Goal: Transaction & Acquisition: Purchase product/service

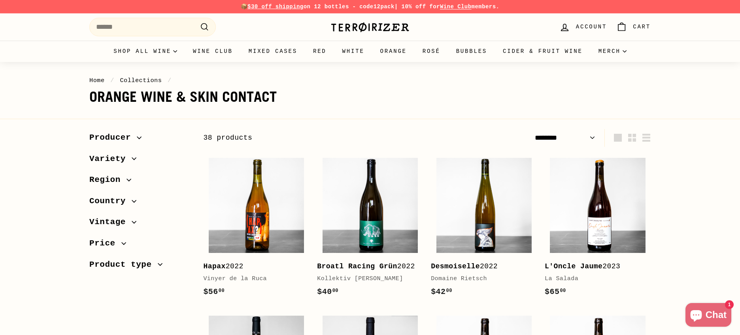
select select "******"
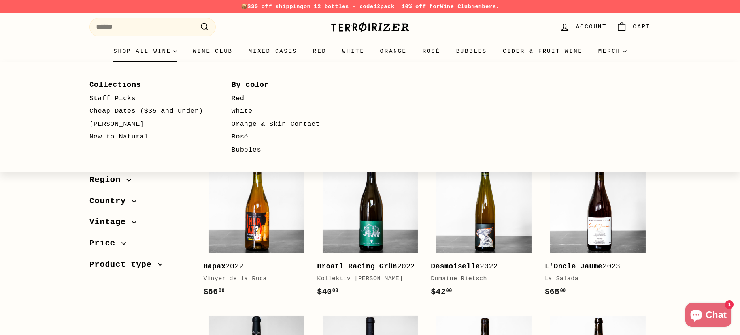
click at [143, 55] on summary "Shop all wine" at bounding box center [144, 51] width 79 height 21
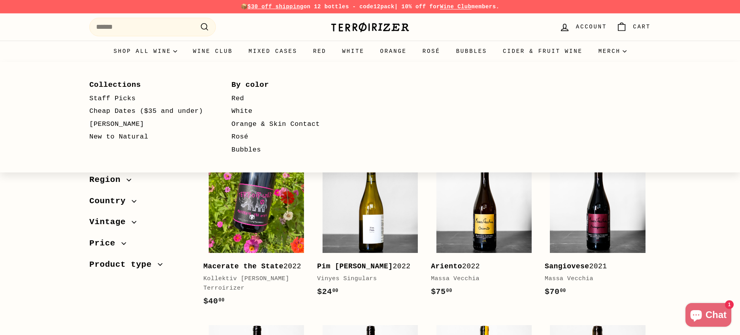
select select "**********"
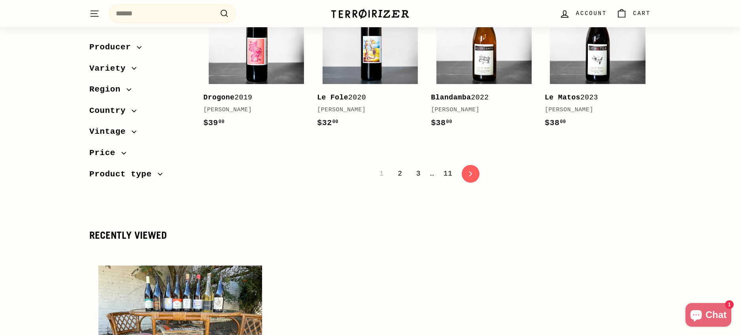
scroll to position [1668, 0]
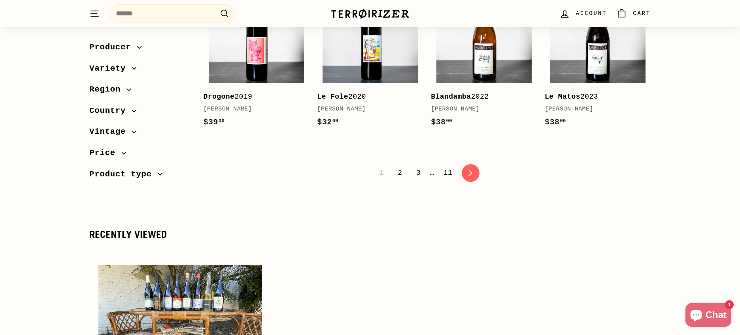
click at [398, 180] on link "2" at bounding box center [400, 172] width 14 height 13
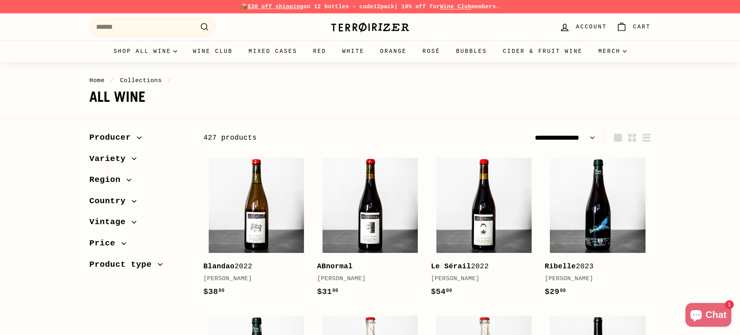
select select "**********"
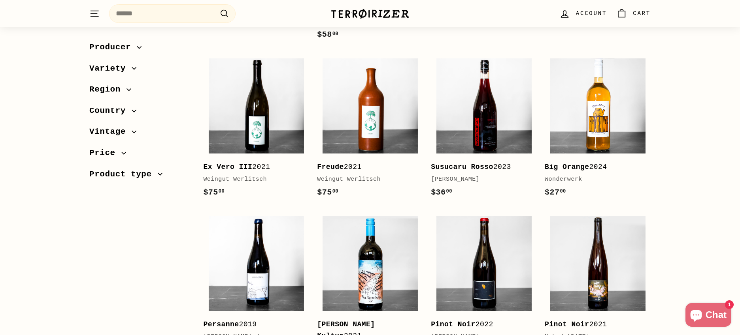
scroll to position [640, 0]
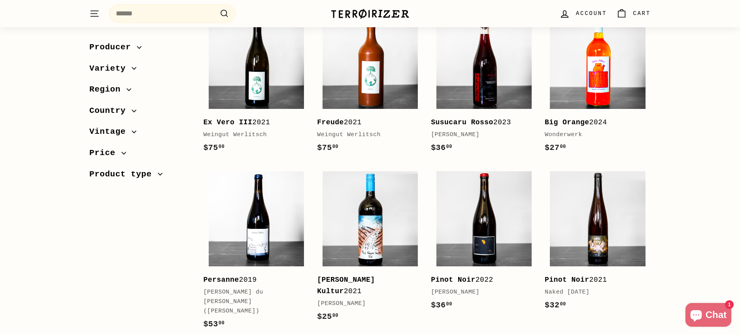
click at [589, 88] on img at bounding box center [597, 61] width 95 height 95
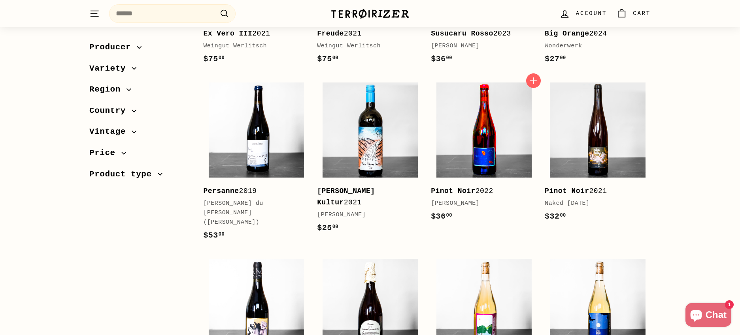
scroll to position [731, 0]
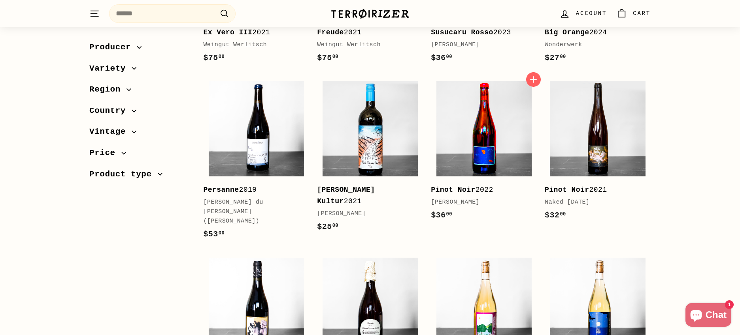
click at [455, 170] on img at bounding box center [483, 128] width 95 height 95
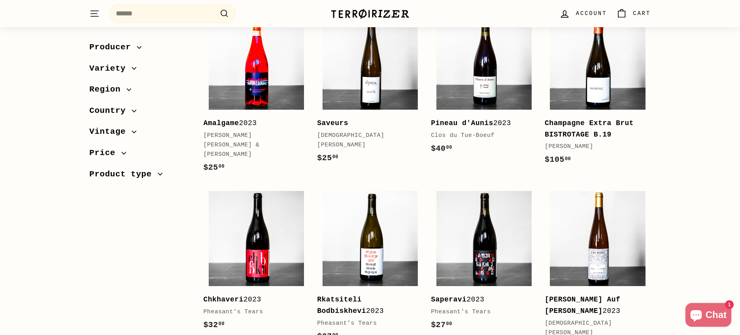
scroll to position [1337, 0]
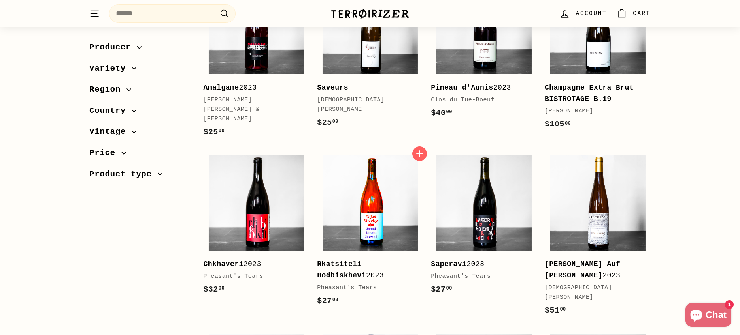
click at [354, 173] on img at bounding box center [369, 203] width 95 height 95
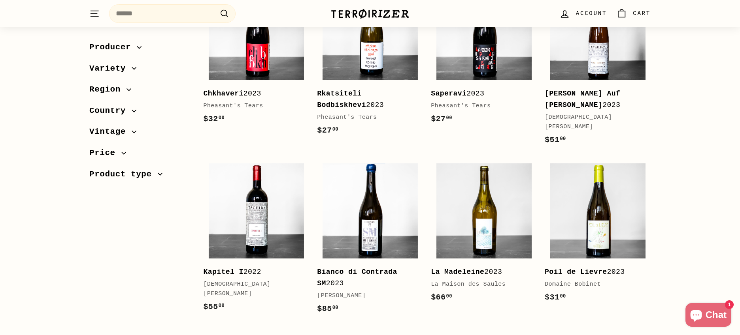
scroll to position [1634, 0]
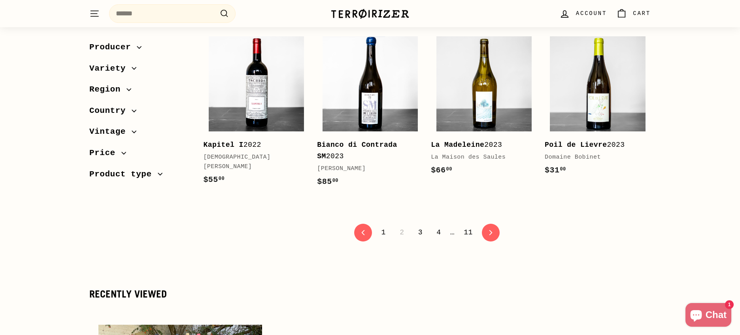
click at [422, 226] on link "3" at bounding box center [420, 232] width 14 height 13
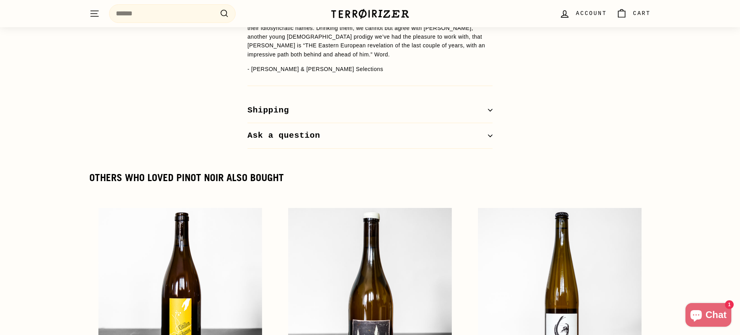
scroll to position [1282, 0]
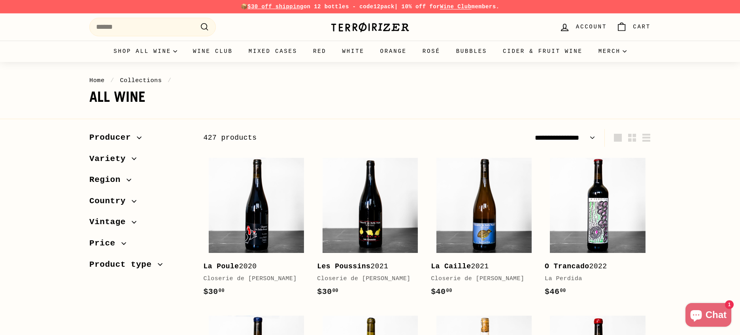
select select "**********"
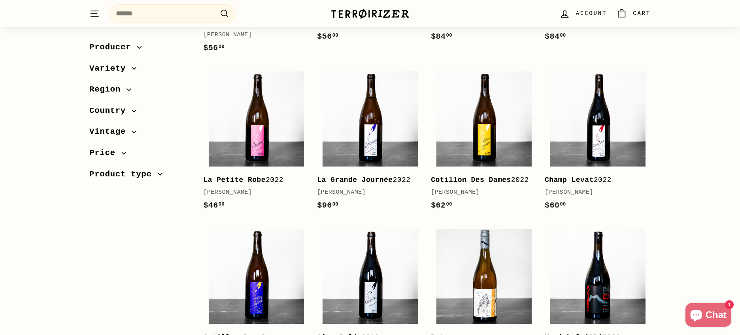
scroll to position [1417, 0]
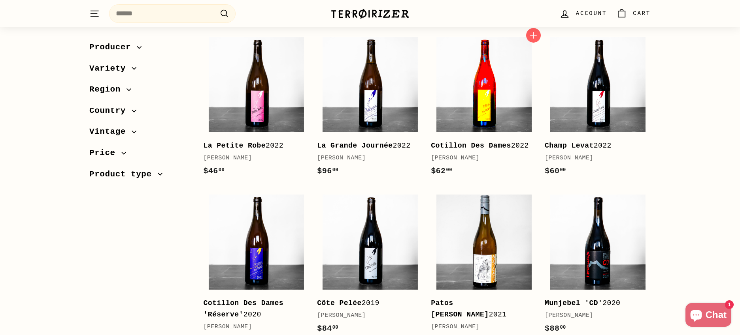
click at [484, 111] on img at bounding box center [483, 84] width 95 height 95
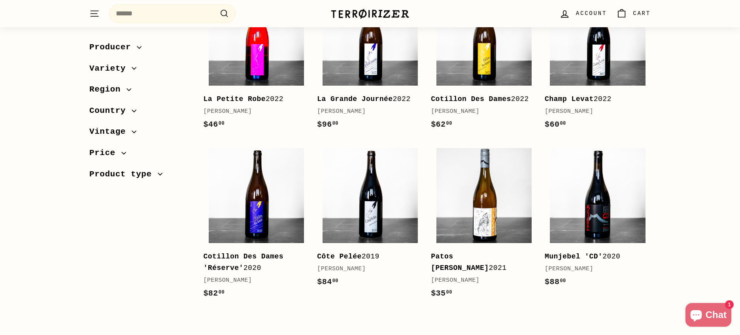
scroll to position [1640, 0]
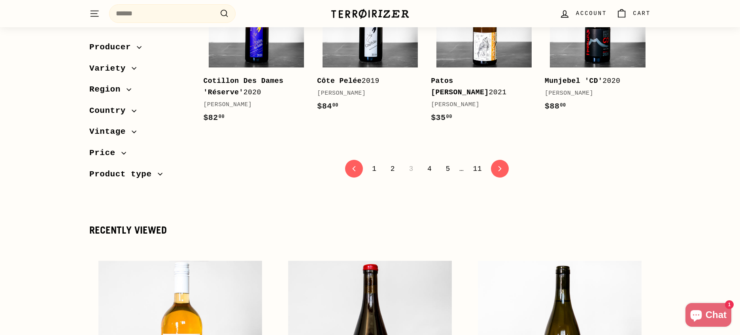
click at [425, 176] on link "4" at bounding box center [429, 168] width 14 height 13
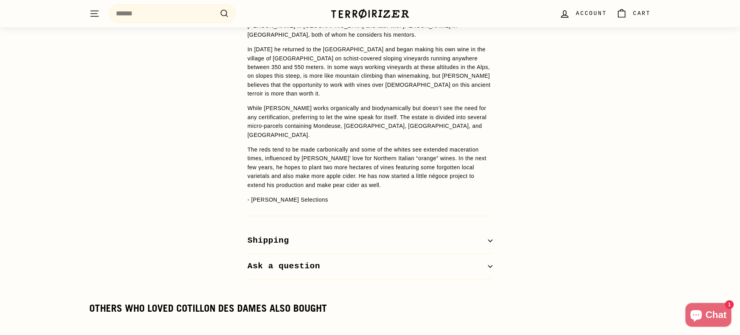
scroll to position [713, 0]
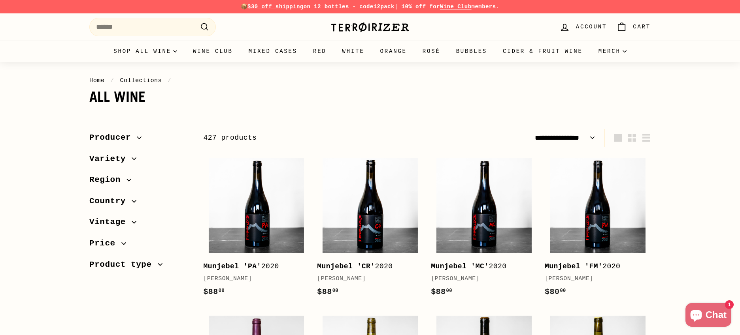
select select "**********"
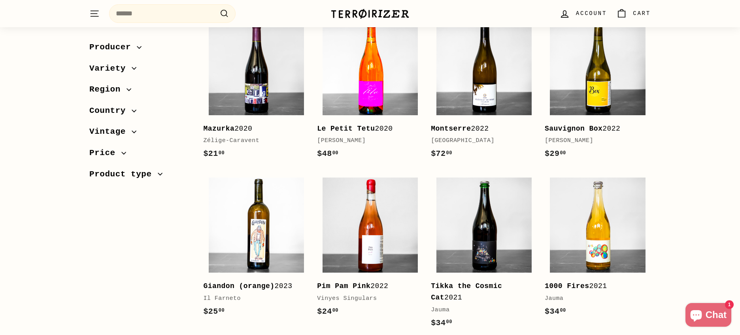
scroll to position [310, 0]
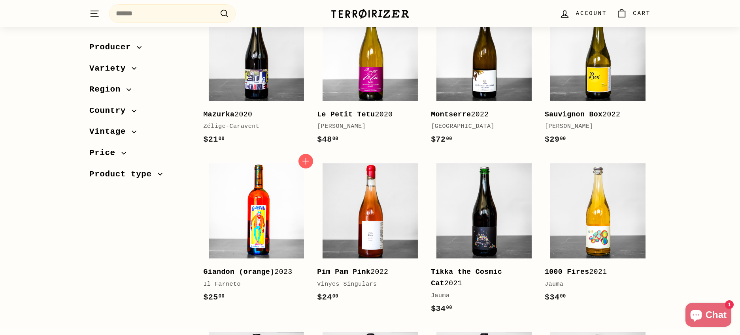
click at [262, 220] on img at bounding box center [256, 211] width 95 height 95
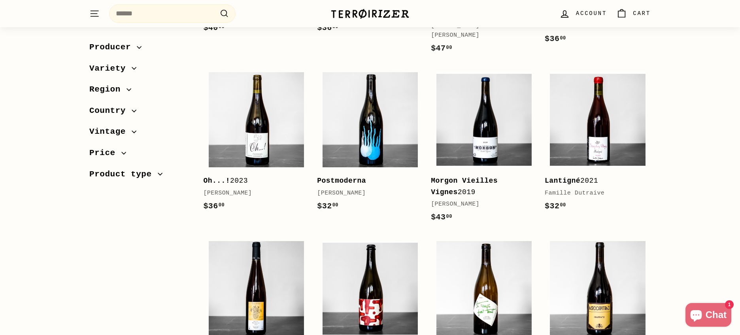
scroll to position [1337, 0]
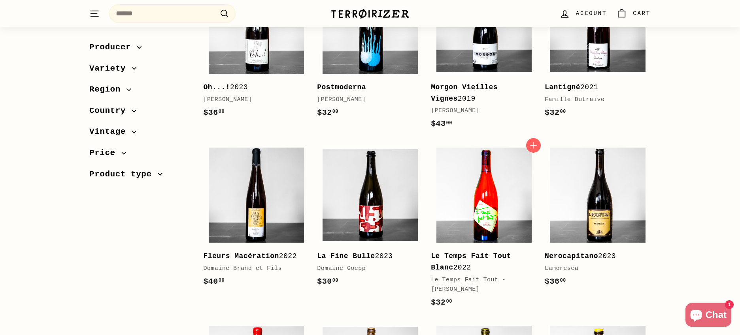
click at [470, 194] on img at bounding box center [483, 195] width 95 height 95
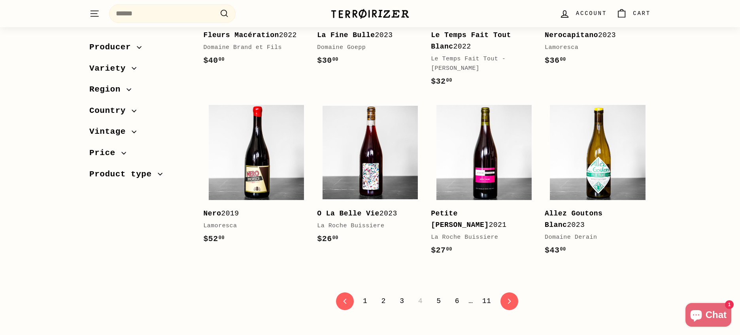
scroll to position [1563, 0]
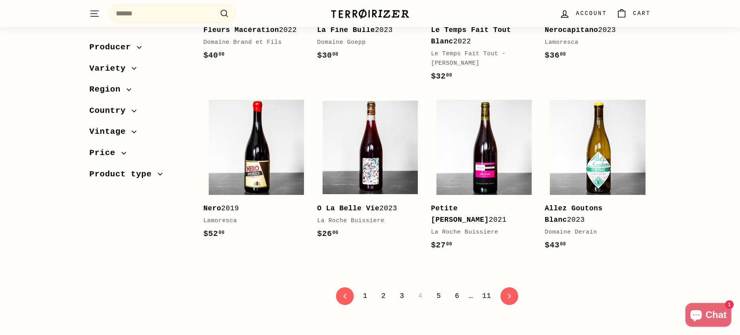
click at [440, 290] on link "5" at bounding box center [438, 296] width 14 height 13
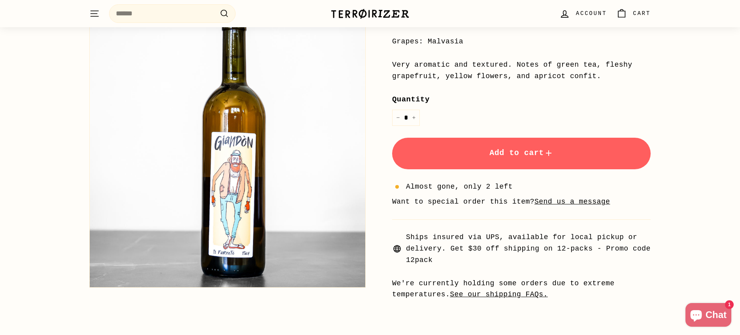
scroll to position [195, 0]
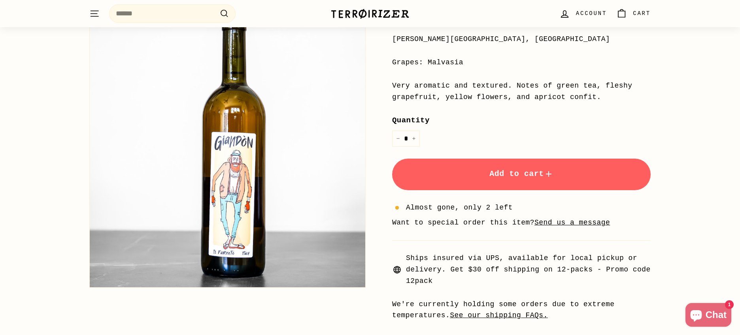
click at [484, 176] on button "Add to cart" at bounding box center [521, 175] width 258 height 32
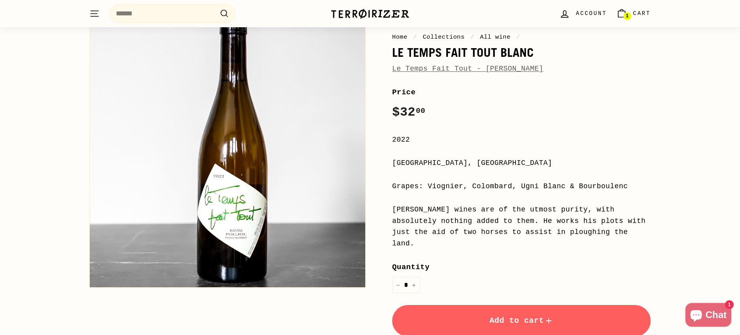
scroll to position [97, 0]
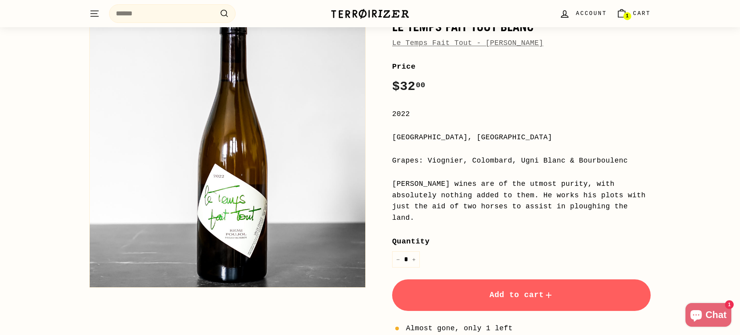
click at [476, 291] on button "Add to cart" at bounding box center [521, 296] width 258 height 32
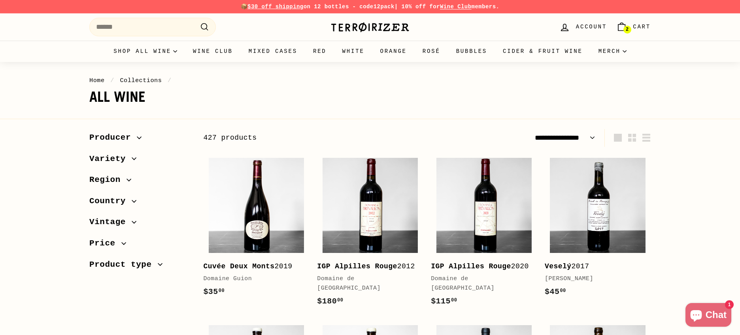
select select "**********"
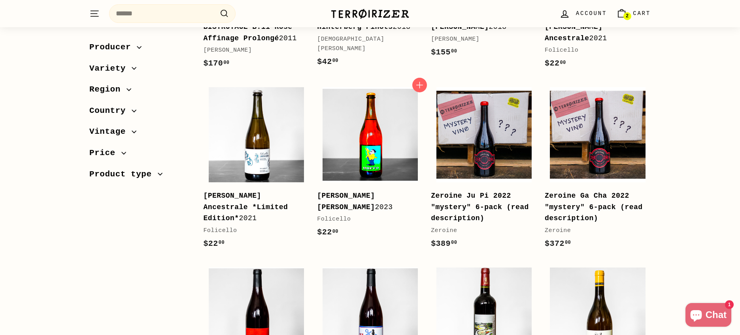
scroll to position [1248, 0]
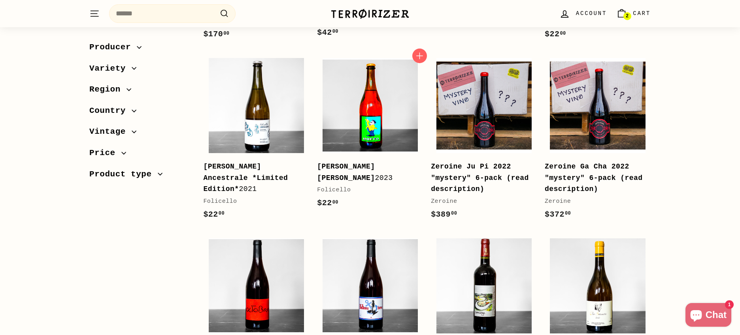
click at [369, 153] on img at bounding box center [369, 105] width 95 height 95
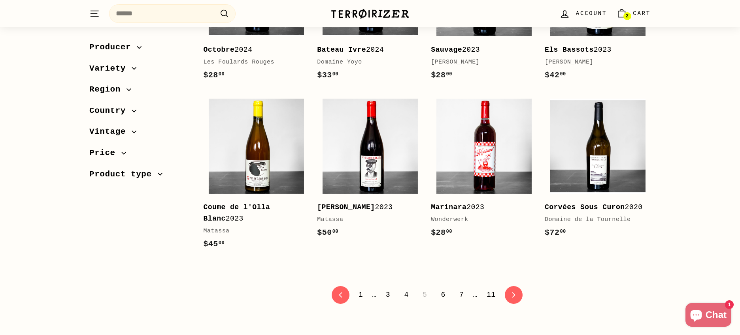
scroll to position [1547, 0]
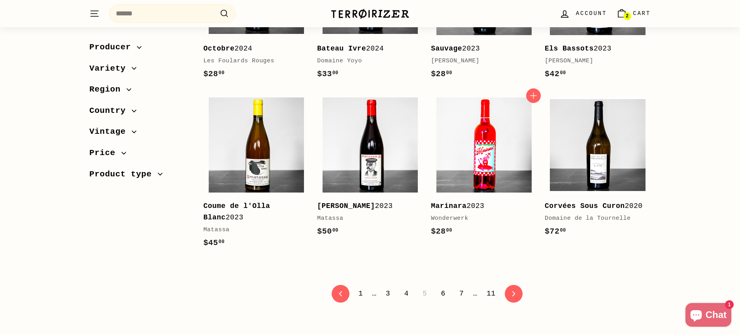
click at [466, 185] on img at bounding box center [483, 145] width 95 height 95
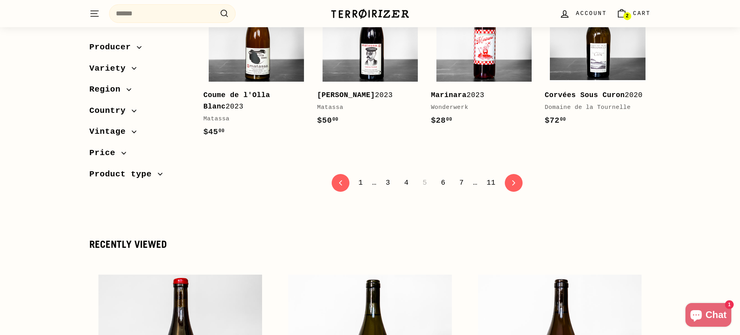
scroll to position [1660, 0]
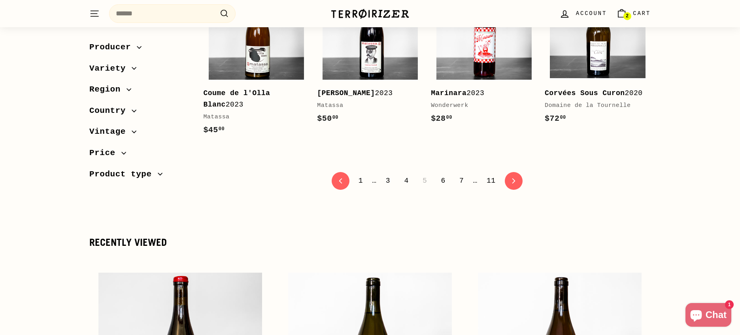
click at [440, 188] on link "6" at bounding box center [443, 180] width 14 height 13
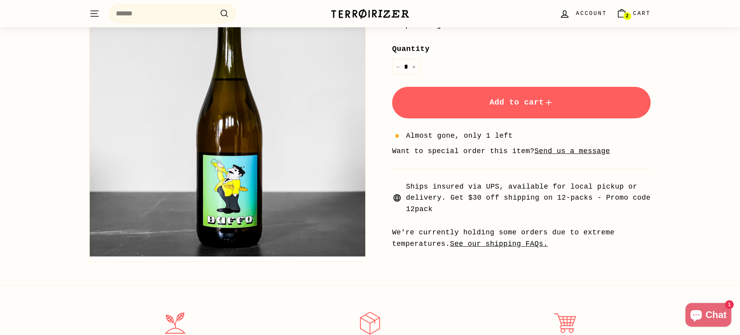
scroll to position [201, 0]
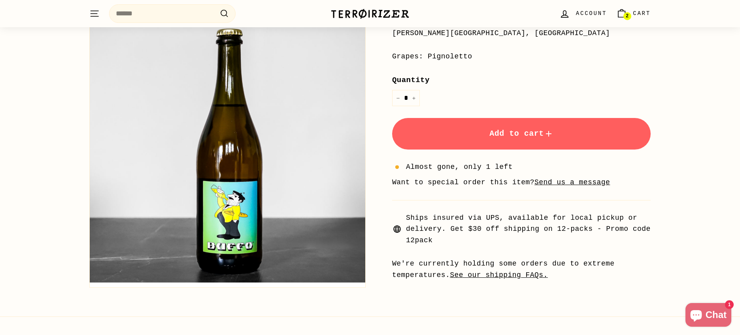
click at [455, 127] on button "Add to cart" at bounding box center [521, 134] width 258 height 32
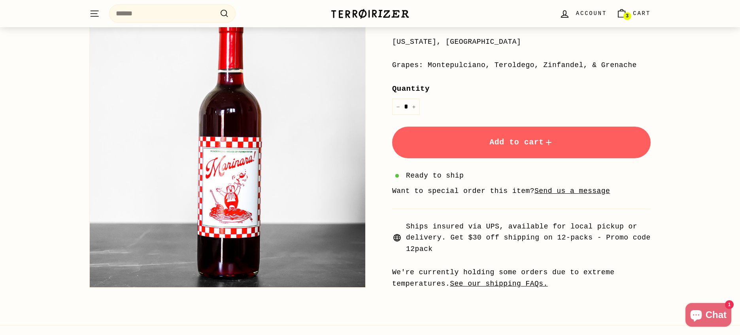
scroll to position [211, 0]
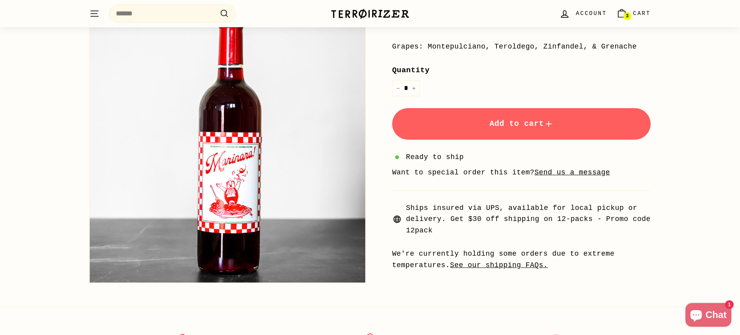
click at [502, 126] on span "Add to cart" at bounding box center [521, 123] width 64 height 9
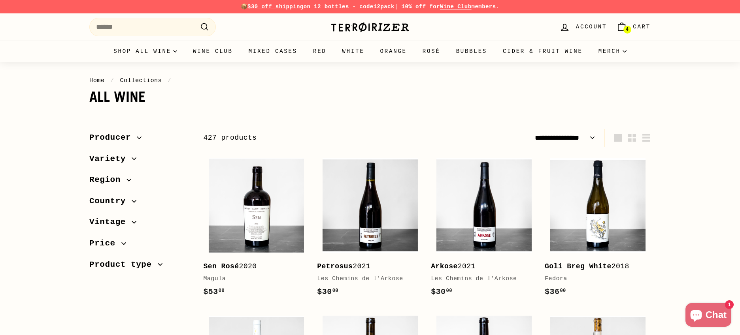
select select "**********"
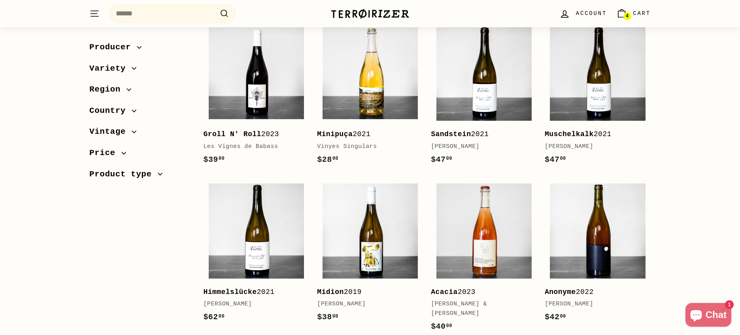
scroll to position [776, 0]
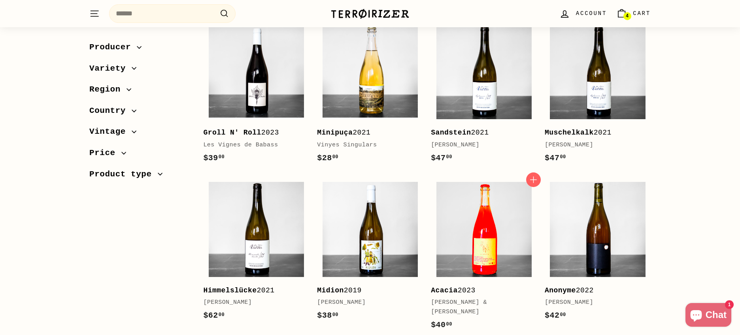
click at [456, 239] on img at bounding box center [483, 229] width 95 height 95
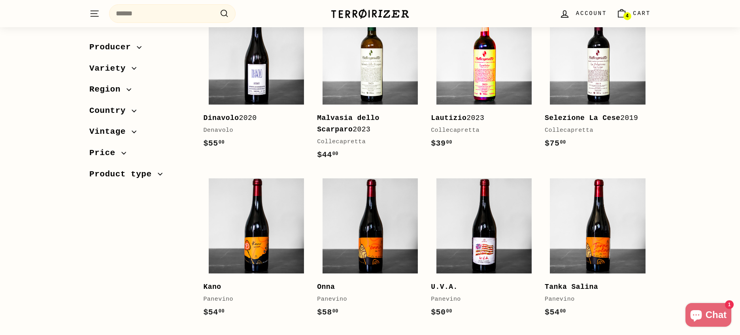
scroll to position [1491, 0]
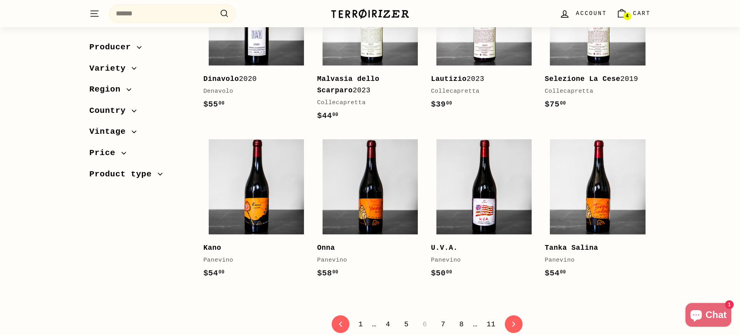
click at [442, 318] on link "7" at bounding box center [443, 324] width 14 height 13
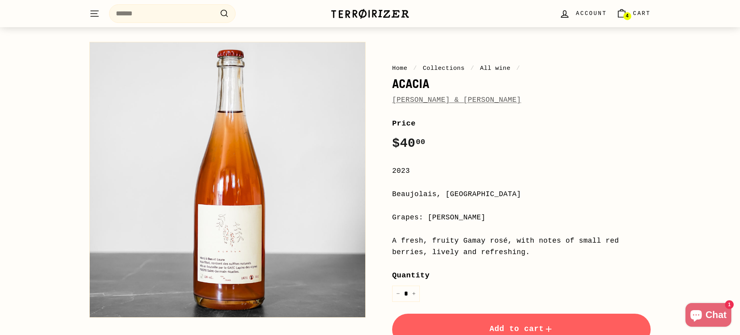
scroll to position [134, 0]
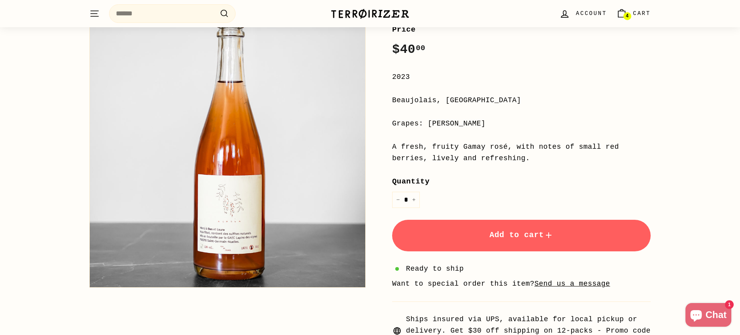
click at [459, 236] on button "Add to cart" at bounding box center [521, 236] width 258 height 32
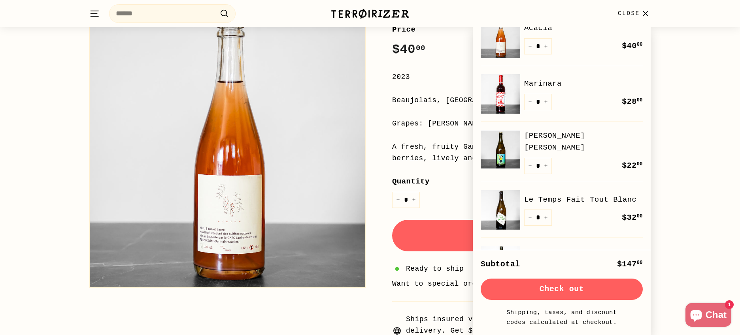
scroll to position [0, 0]
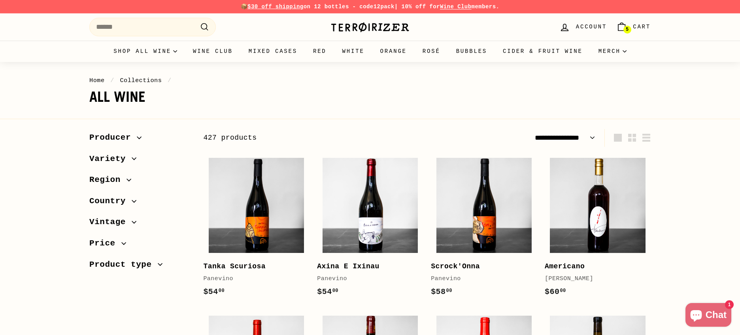
select select "**********"
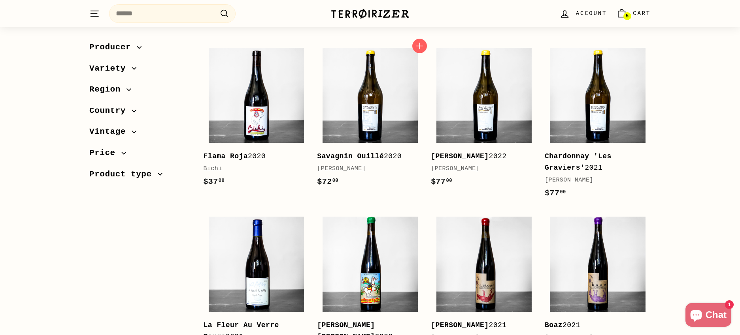
scroll to position [1162, 0]
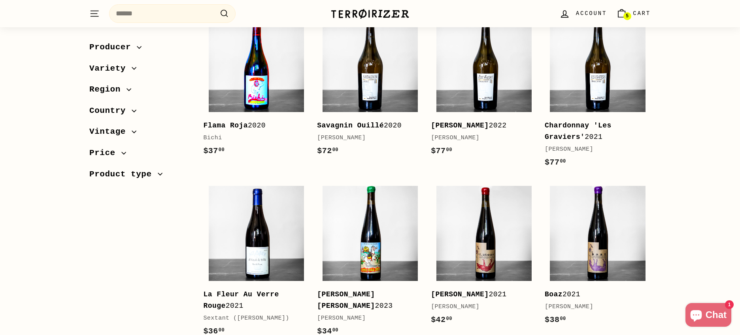
click at [250, 71] on img at bounding box center [256, 64] width 95 height 95
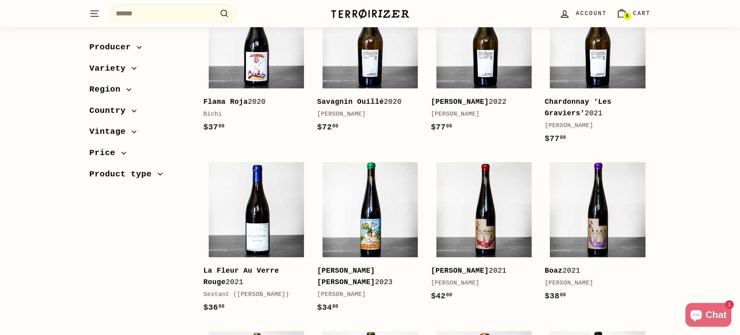
scroll to position [1224, 0]
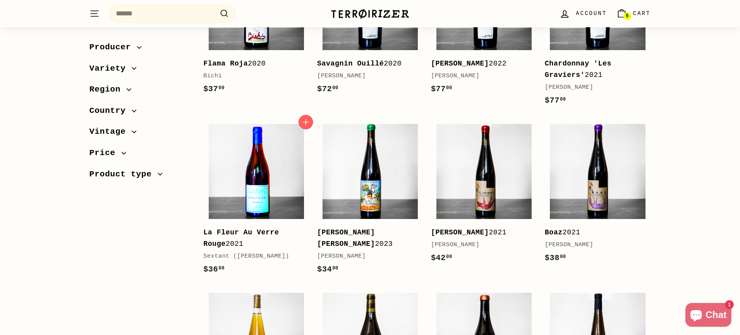
click at [266, 151] on img at bounding box center [256, 171] width 95 height 95
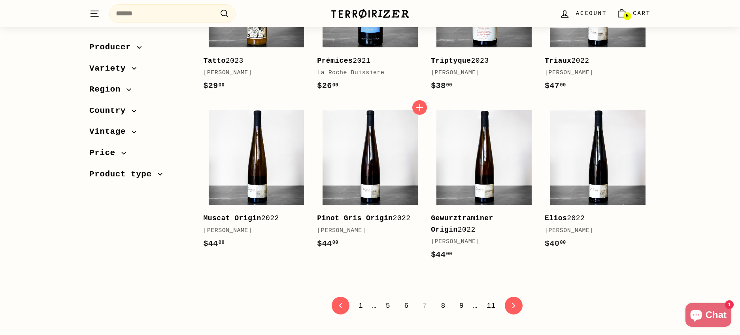
scroll to position [1573, 0]
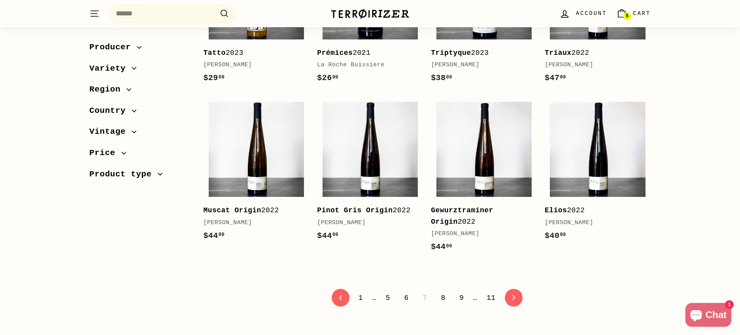
click at [444, 292] on link "8" at bounding box center [443, 298] width 14 height 13
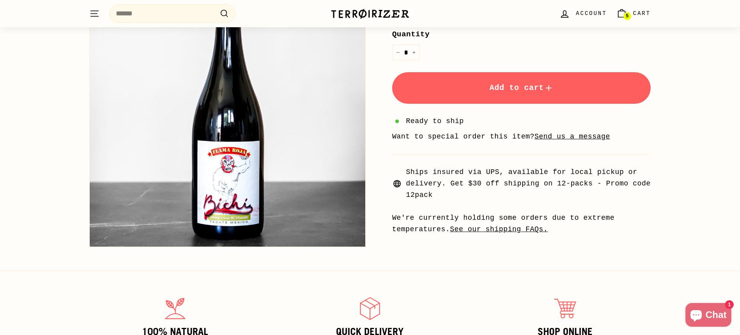
scroll to position [326, 0]
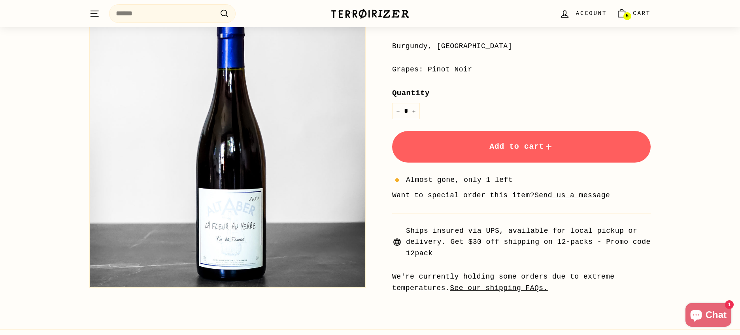
scroll to position [198, 0]
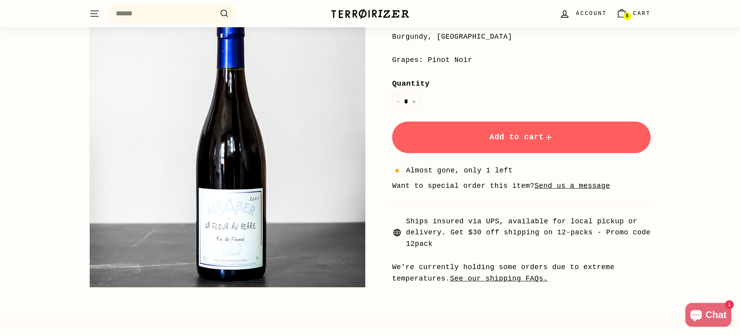
click at [430, 137] on button "Add to cart" at bounding box center [521, 138] width 258 height 32
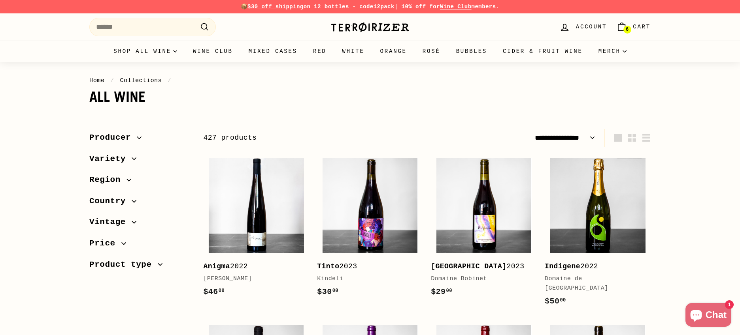
select select "**********"
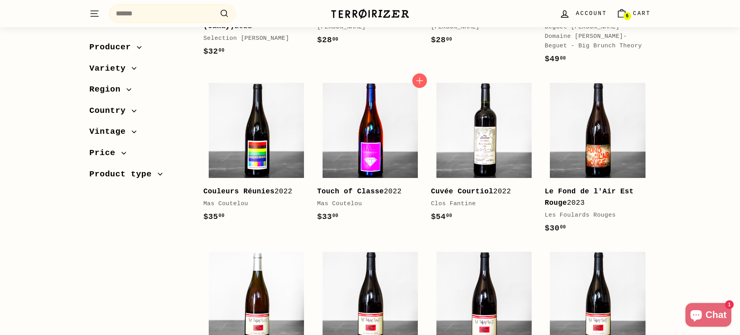
scroll to position [480, 0]
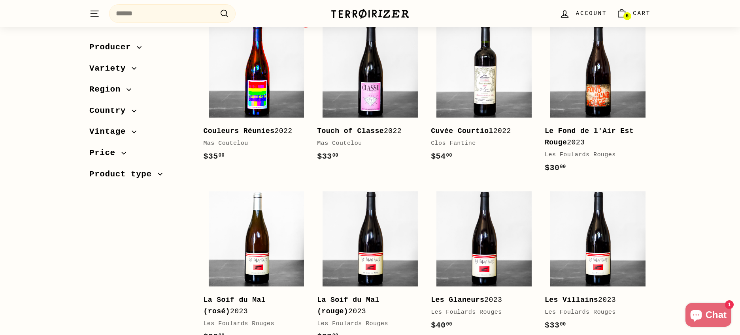
click at [260, 106] on img at bounding box center [256, 70] width 95 height 95
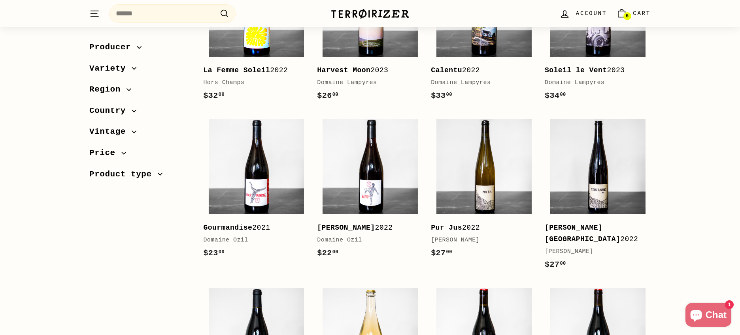
scroll to position [881, 0]
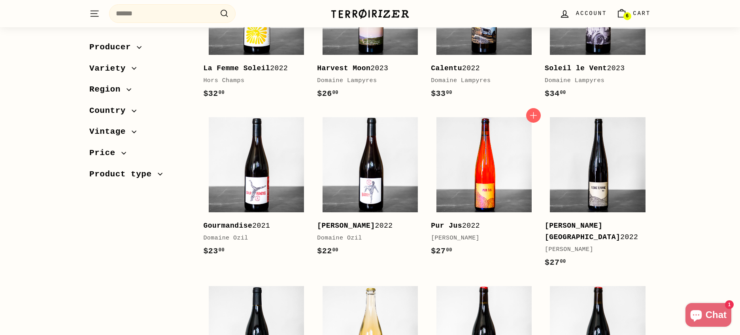
click at [496, 186] on img at bounding box center [483, 164] width 95 height 95
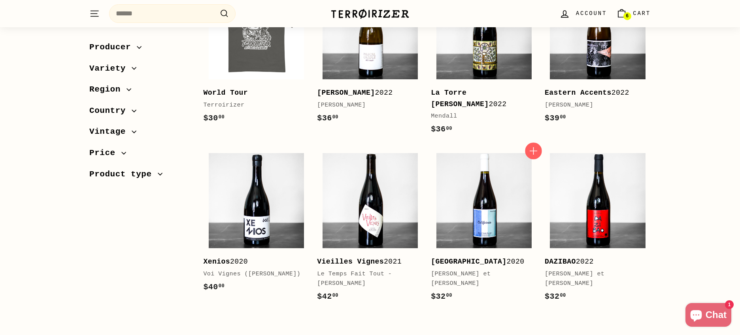
scroll to position [1546, 0]
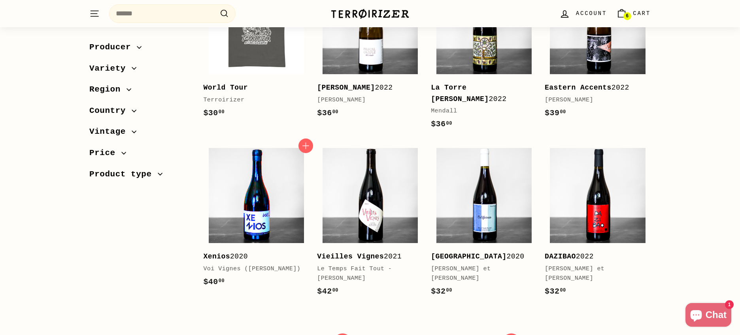
click at [243, 183] on img at bounding box center [256, 195] width 95 height 95
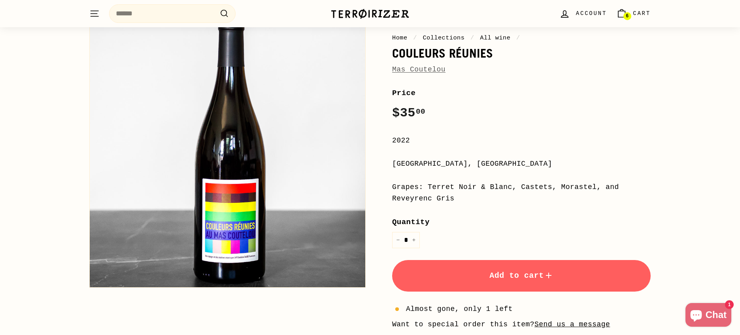
scroll to position [71, 0]
click at [491, 277] on span "Add to cart" at bounding box center [521, 275] width 64 height 9
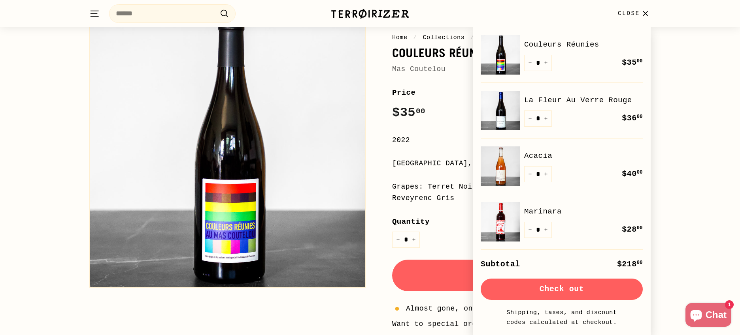
click at [67, 84] on div "Home / Collections / All wine / Couleurs Réunies Mas Coutelou Home / Collection…" at bounding box center [370, 212] width 740 height 443
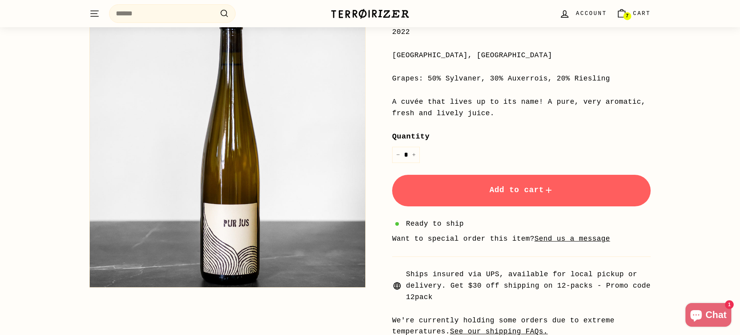
scroll to position [189, 0]
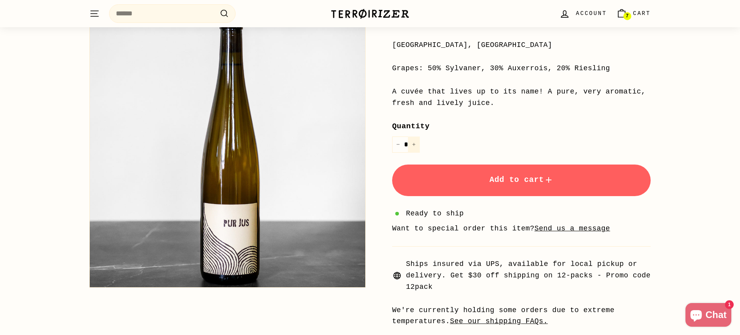
click at [412, 144] on icon "Increase item quantity by one" at bounding box center [414, 145] width 4 height 4
type input "*"
click at [480, 183] on button "Add to cart" at bounding box center [521, 181] width 258 height 32
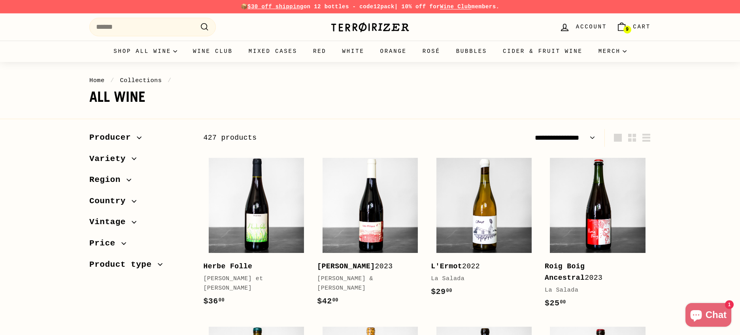
select select "**********"
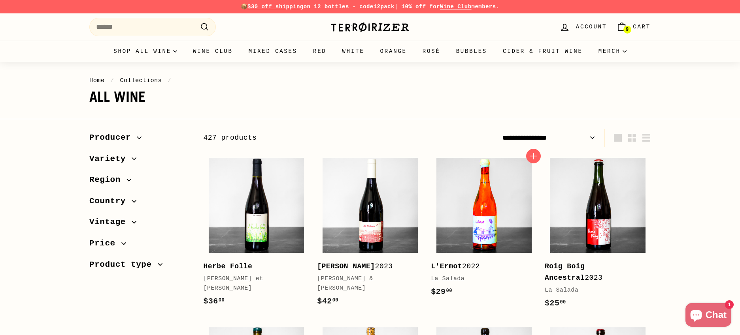
click at [482, 216] on img at bounding box center [483, 205] width 95 height 95
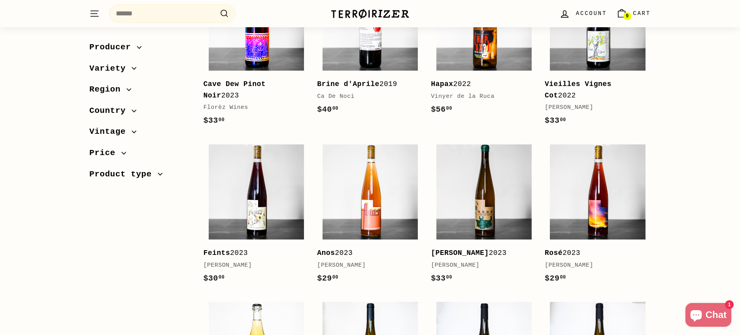
scroll to position [529, 0]
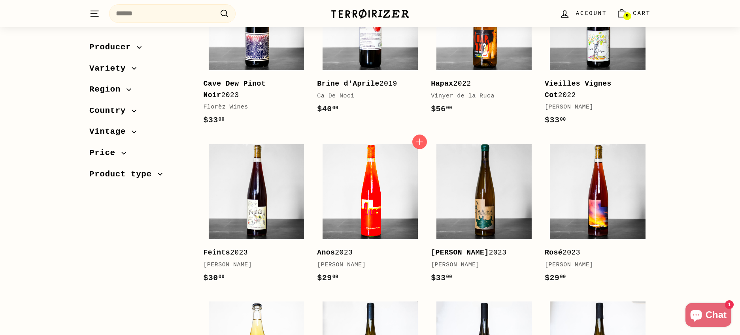
click at [384, 183] on img at bounding box center [369, 191] width 95 height 95
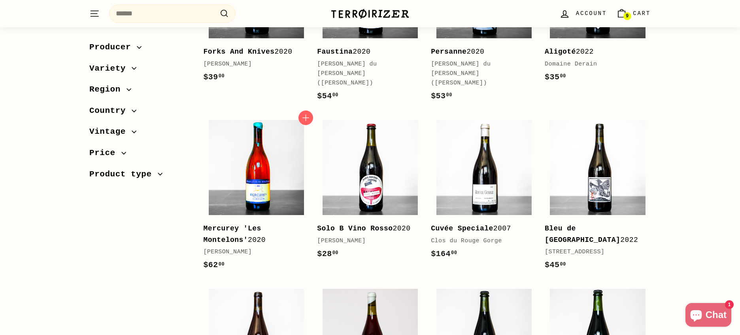
scroll to position [1474, 0]
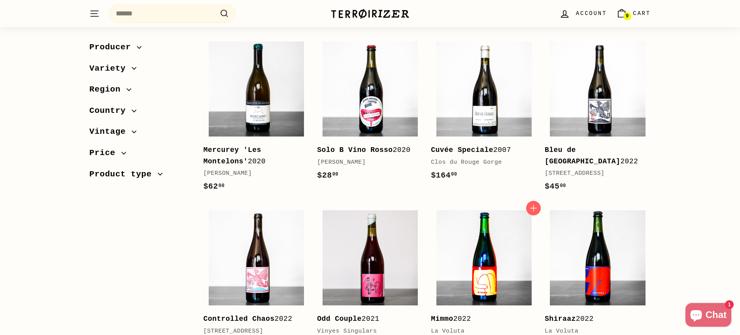
click at [488, 232] on img at bounding box center [483, 258] width 95 height 95
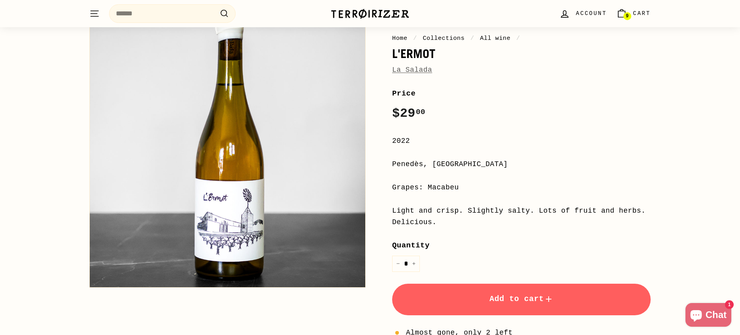
scroll to position [79, 0]
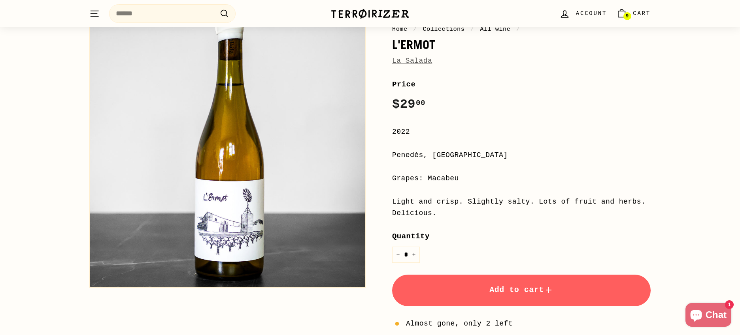
click at [503, 293] on span "Add to cart" at bounding box center [521, 290] width 64 height 9
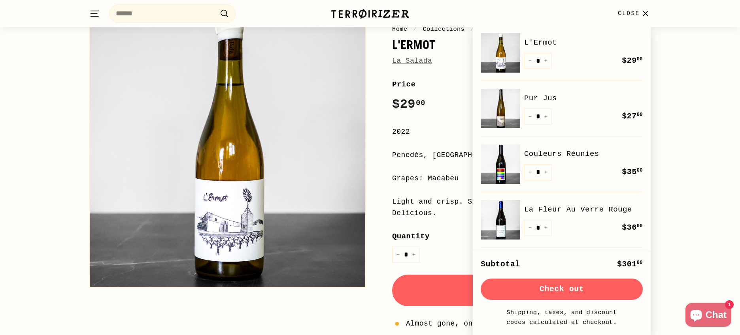
scroll to position [0, 0]
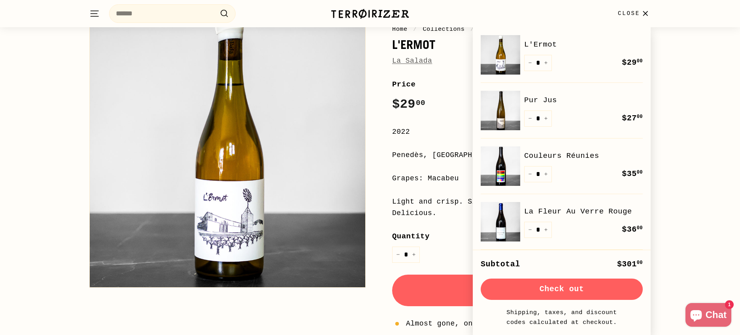
click at [687, 96] on div "Home / Collections / All wine / L'Ermot La Salada Home / Collections / All wine…" at bounding box center [370, 216] width 740 height 467
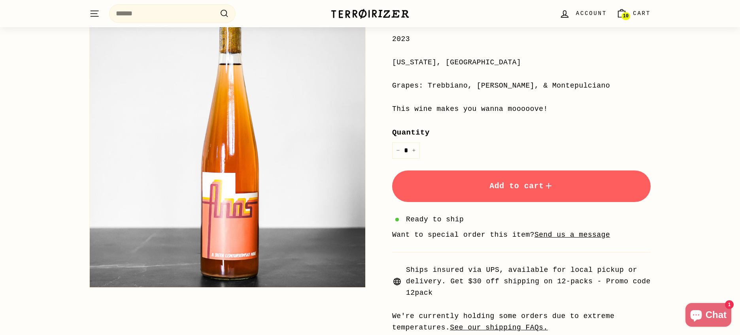
scroll to position [174, 0]
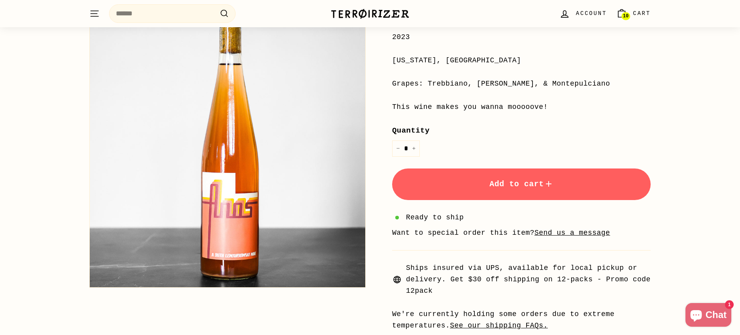
click at [502, 185] on span "Add to cart" at bounding box center [521, 184] width 64 height 9
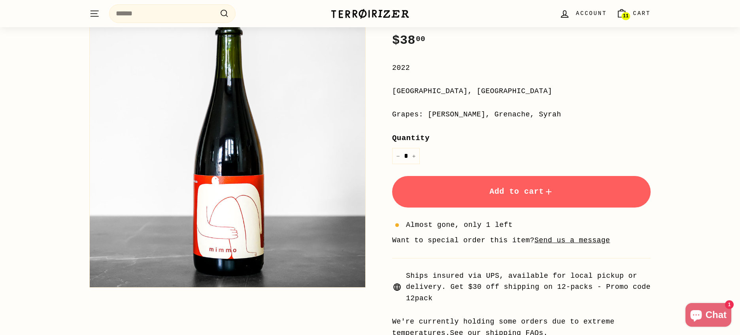
scroll to position [205, 0]
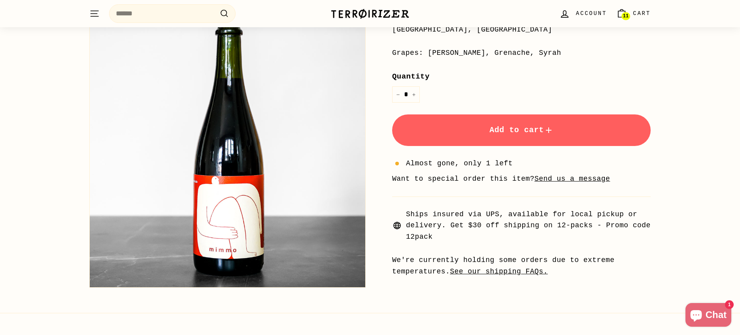
click at [510, 134] on span "Add to cart" at bounding box center [521, 130] width 64 height 9
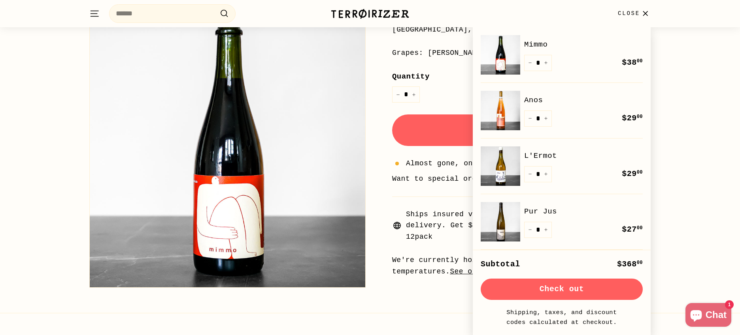
click at [561, 292] on button "Check out" at bounding box center [561, 289] width 162 height 21
